Goal: Task Accomplishment & Management: Manage account settings

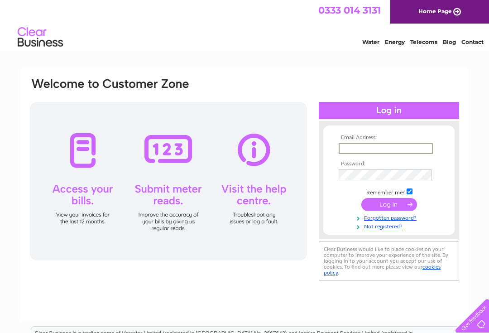
type input "francarjames@gmail.com"
click at [389, 205] on input "submit" at bounding box center [389, 204] width 56 height 13
click at [395, 206] on input "submit" at bounding box center [389, 203] width 56 height 13
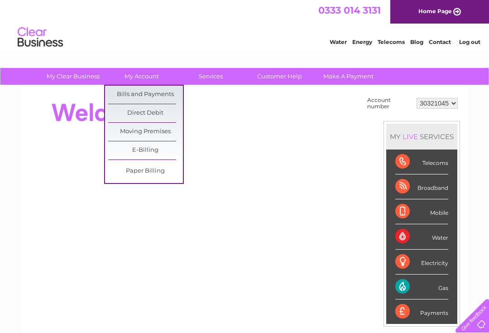
click at [171, 93] on link "Bills and Payments" at bounding box center [145, 95] width 75 height 18
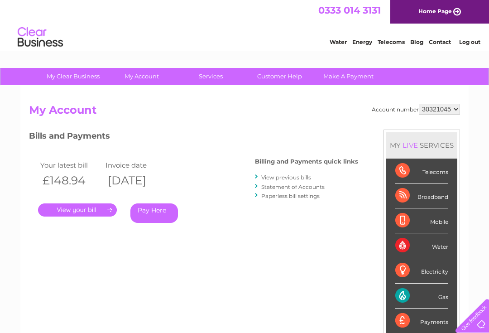
click at [100, 208] on link "." at bounding box center [77, 209] width 79 height 13
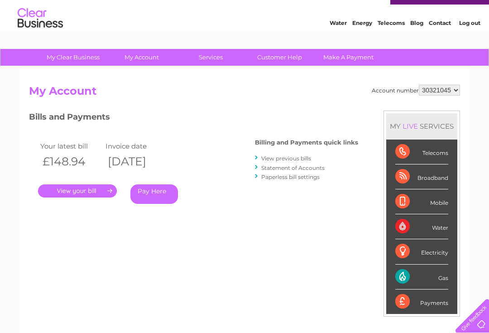
scroll to position [5, 0]
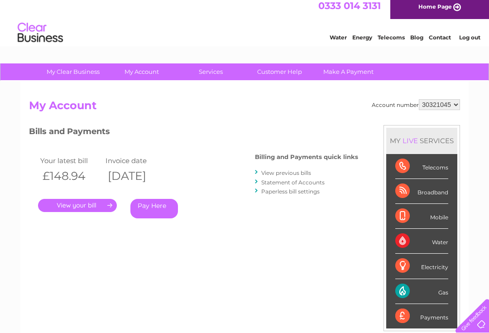
click at [441, 266] on div "Electricity" at bounding box center [421, 266] width 53 height 25
click at [421, 265] on div "Electricity" at bounding box center [421, 266] width 53 height 25
click at [436, 290] on div "Gas" at bounding box center [421, 291] width 53 height 25
click at [403, 289] on div "Gas" at bounding box center [421, 291] width 53 height 25
click at [447, 37] on link "Contact" at bounding box center [440, 37] width 22 height 7
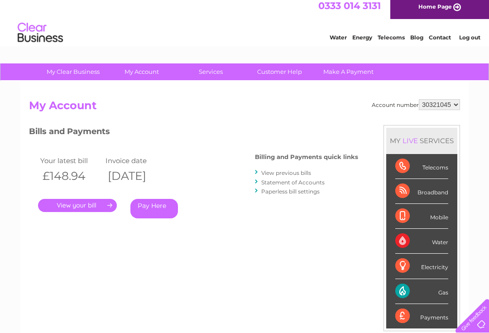
scroll to position [21, 0]
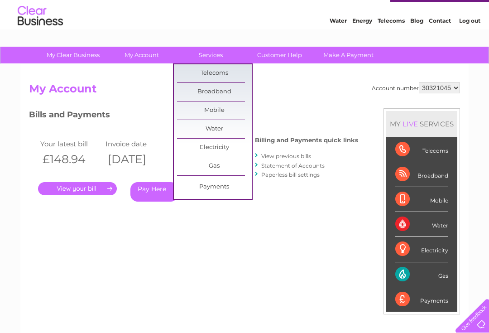
click at [304, 96] on h2 "My Account" at bounding box center [244, 90] width 431 height 17
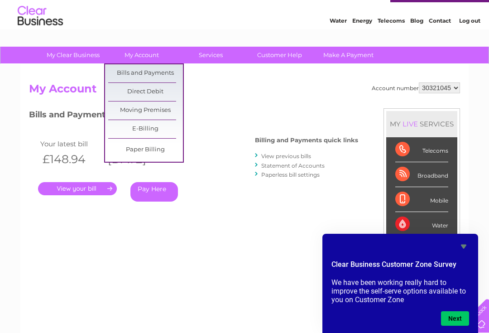
click at [237, 96] on h2 "My Account" at bounding box center [244, 90] width 431 height 17
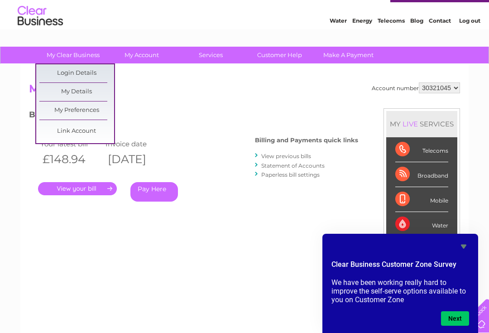
click at [97, 94] on link "My Details" at bounding box center [76, 92] width 75 height 18
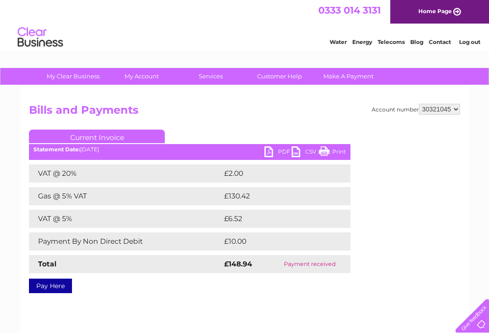
click at [446, 107] on select "30321045" at bounding box center [439, 109] width 41 height 11
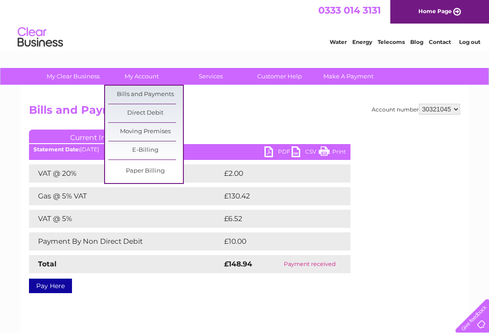
click at [164, 94] on link "Bills and Payments" at bounding box center [145, 95] width 75 height 18
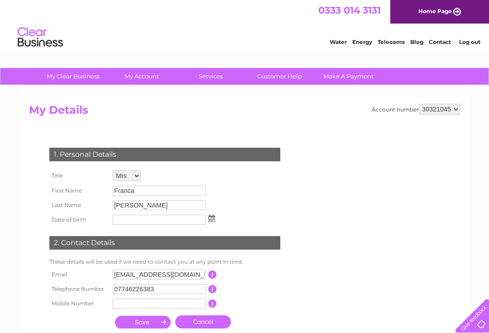
click at [470, 44] on link "Log out" at bounding box center [469, 41] width 21 height 7
